Goal: Information Seeking & Learning: Learn about a topic

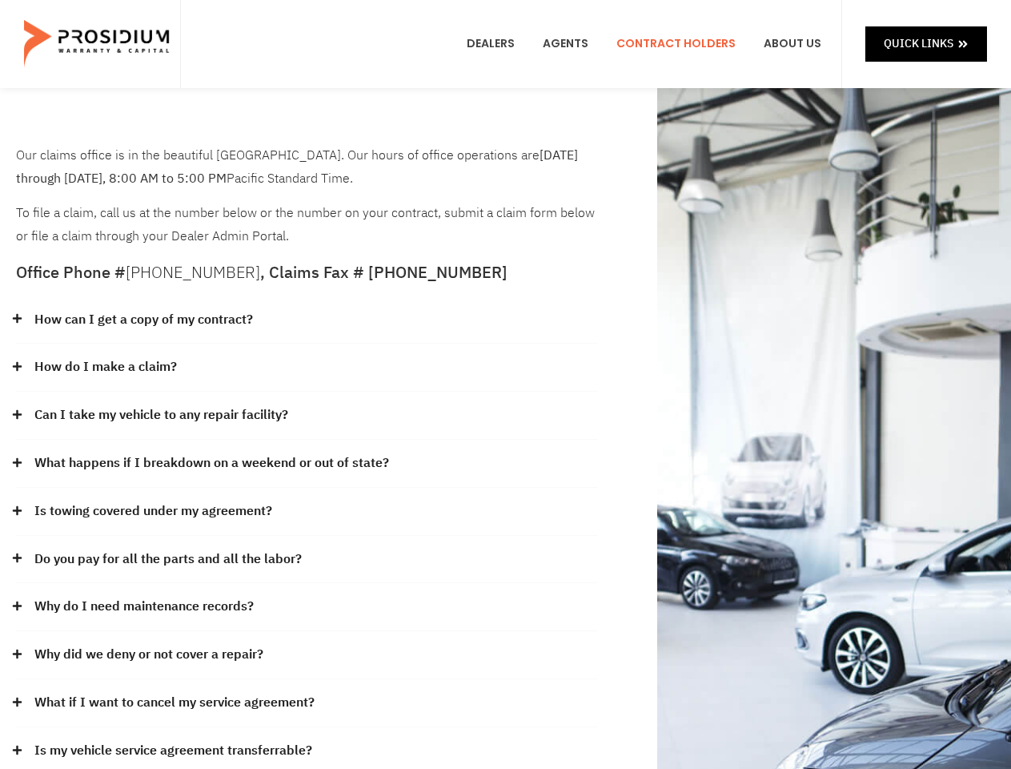
click at [505, 384] on div "How do I make a claim?" at bounding box center [306, 367] width 581 height 48
click at [307, 320] on div "How can I get a copy of my contract?" at bounding box center [306, 320] width 581 height 48
click at [143, 319] on link "How can I get a copy of my contract?" at bounding box center [143, 319] width 219 height 23
click at [307, 368] on div "How do I make a claim?" at bounding box center [306, 367] width 581 height 48
click at [105, 367] on link "How do I make a claim?" at bounding box center [105, 366] width 143 height 23
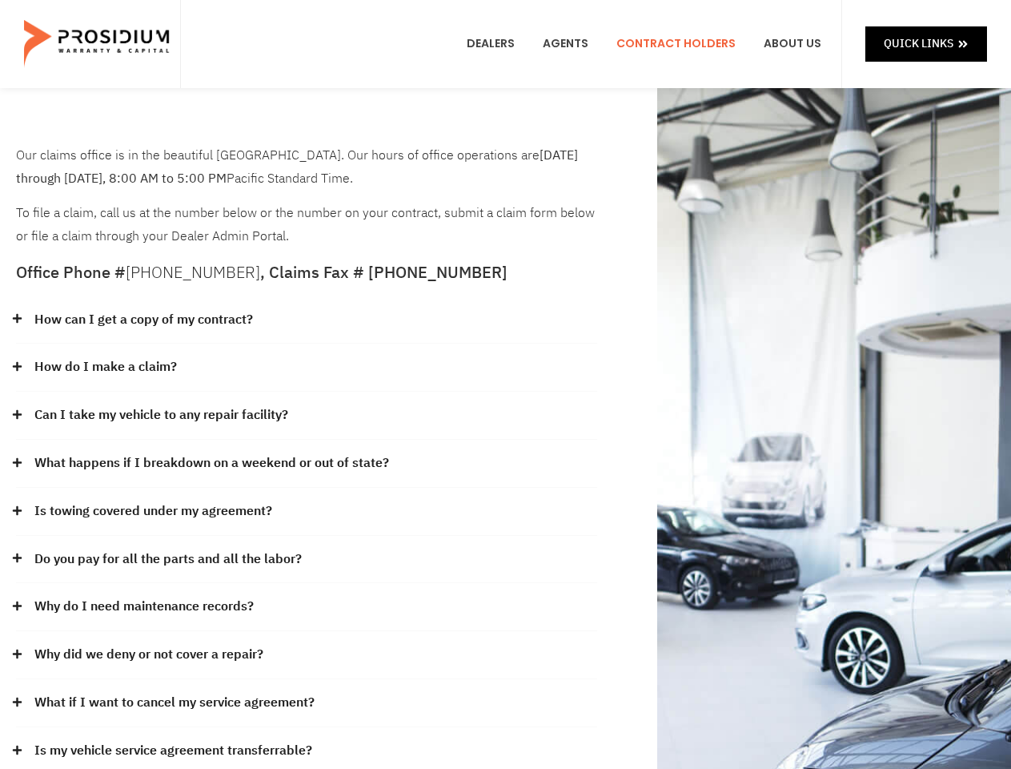
click at [307, 416] on div "Can I take my vehicle to any repair facility?" at bounding box center [306, 416] width 581 height 48
click at [162, 415] on link "Can I take my vehicle to any repair facility?" at bounding box center [161, 415] width 254 height 23
click at [307, 464] on link "What happens if I breakdown on a weekend or out of state?" at bounding box center [211, 463] width 355 height 23
click at [210, 463] on link "What happens if I breakdown on a weekend or out of state?" at bounding box center [211, 463] width 355 height 23
click at [307, 512] on div "Is towing covered under my agreement?" at bounding box center [306, 512] width 581 height 48
